Goal: Browse casually: Explore the website without a specific task or goal

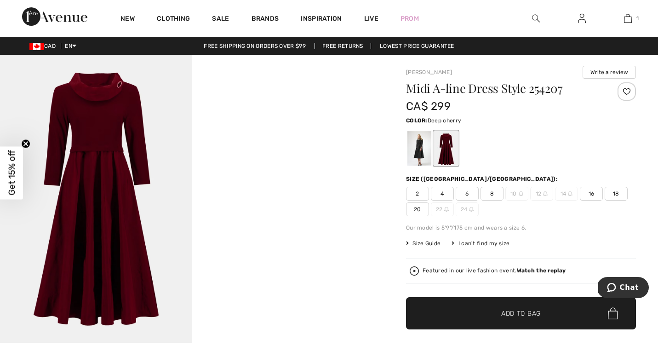
click at [95, 121] on img at bounding box center [96, 199] width 192 height 288
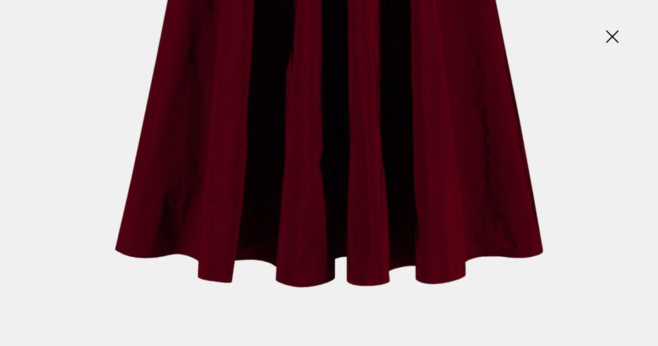
scroll to position [641, 0]
click at [609, 42] on img at bounding box center [612, 37] width 46 height 47
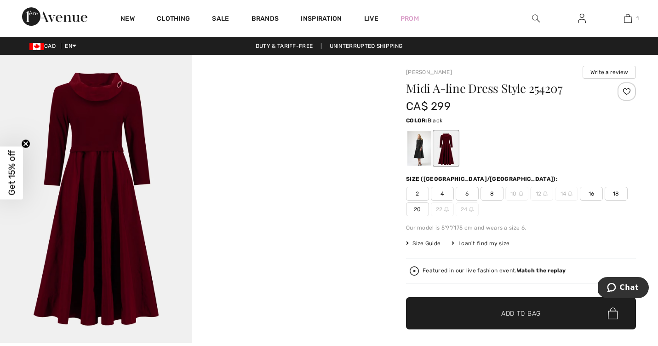
click at [421, 148] on div at bounding box center [419, 148] width 24 height 34
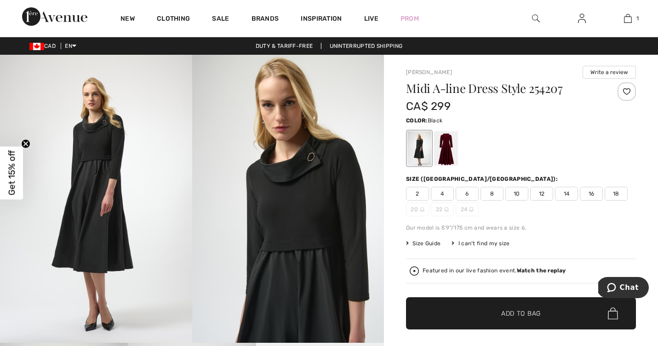
scroll to position [0, 0]
click at [445, 152] on div at bounding box center [446, 148] width 24 height 34
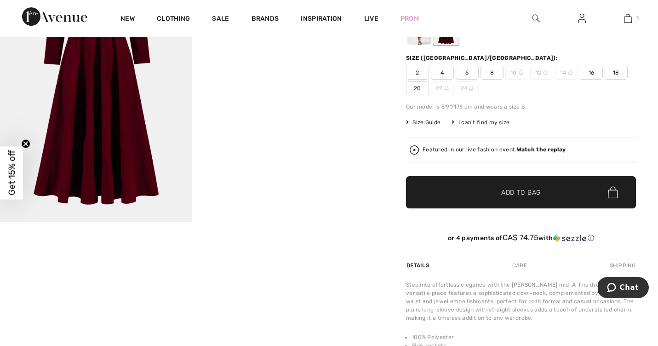
scroll to position [119, 0]
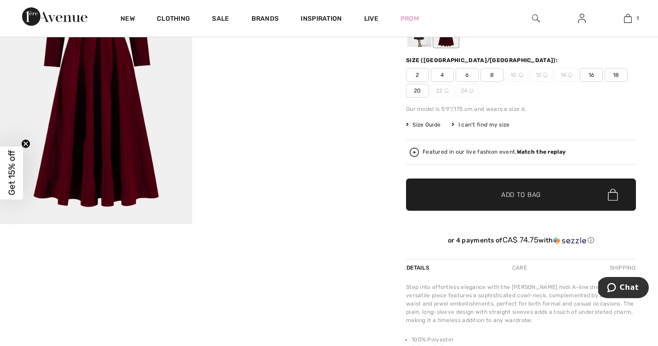
click at [535, 150] on strong "Watch the replay" at bounding box center [541, 151] width 49 height 6
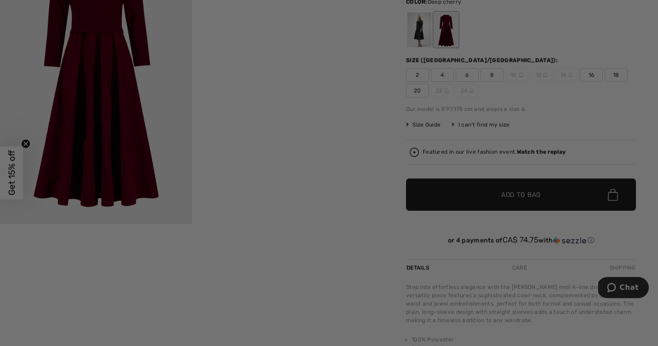
scroll to position [0, 0]
